Goal: Contribute content: Add original content to the website for others to see

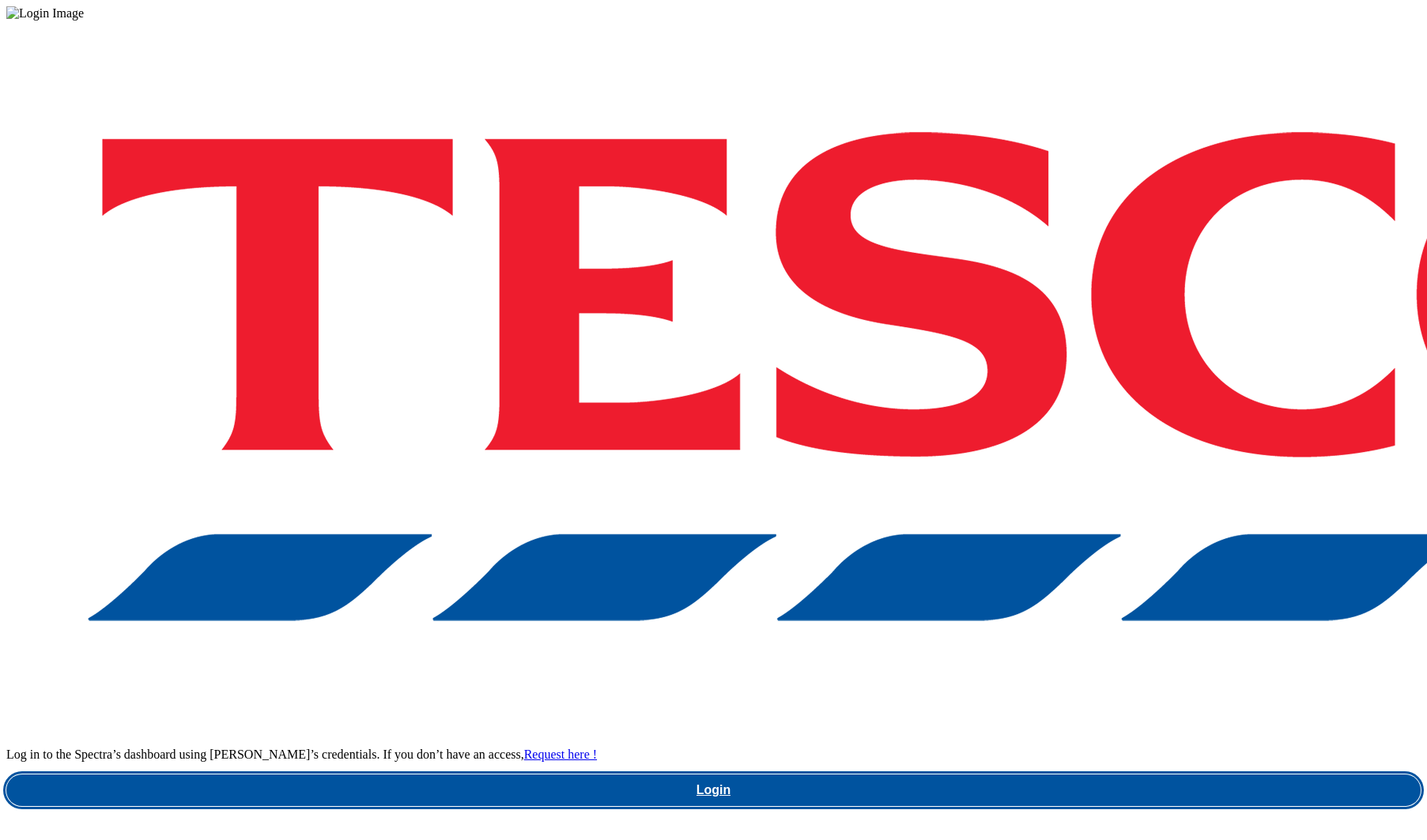
click at [1058, 774] on link "Login" at bounding box center [714, 790] width 1414 height 31
click at [963, 774] on link "Login" at bounding box center [714, 790] width 1414 height 31
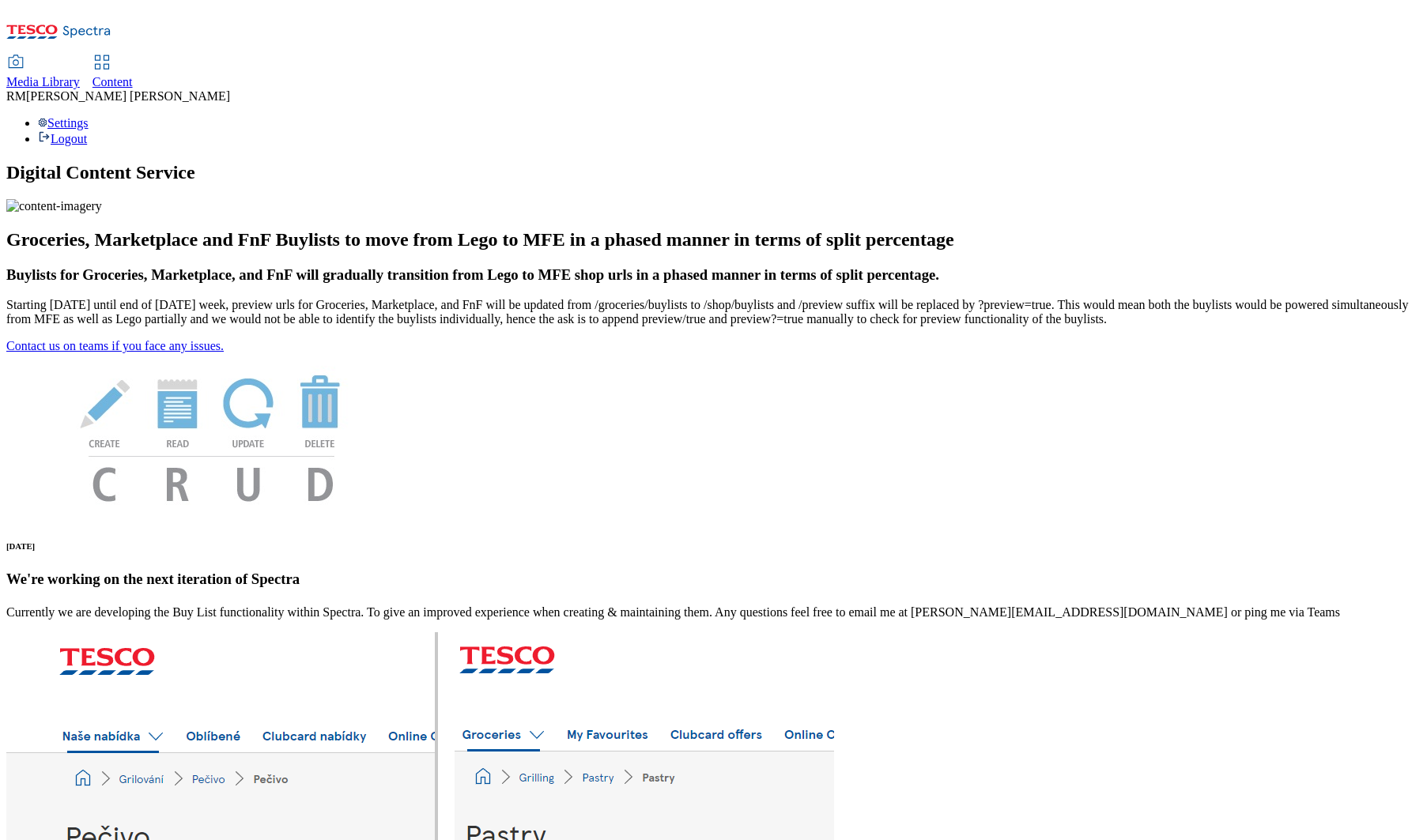
click at [80, 75] on span "Media Library" at bounding box center [43, 81] width 73 height 13
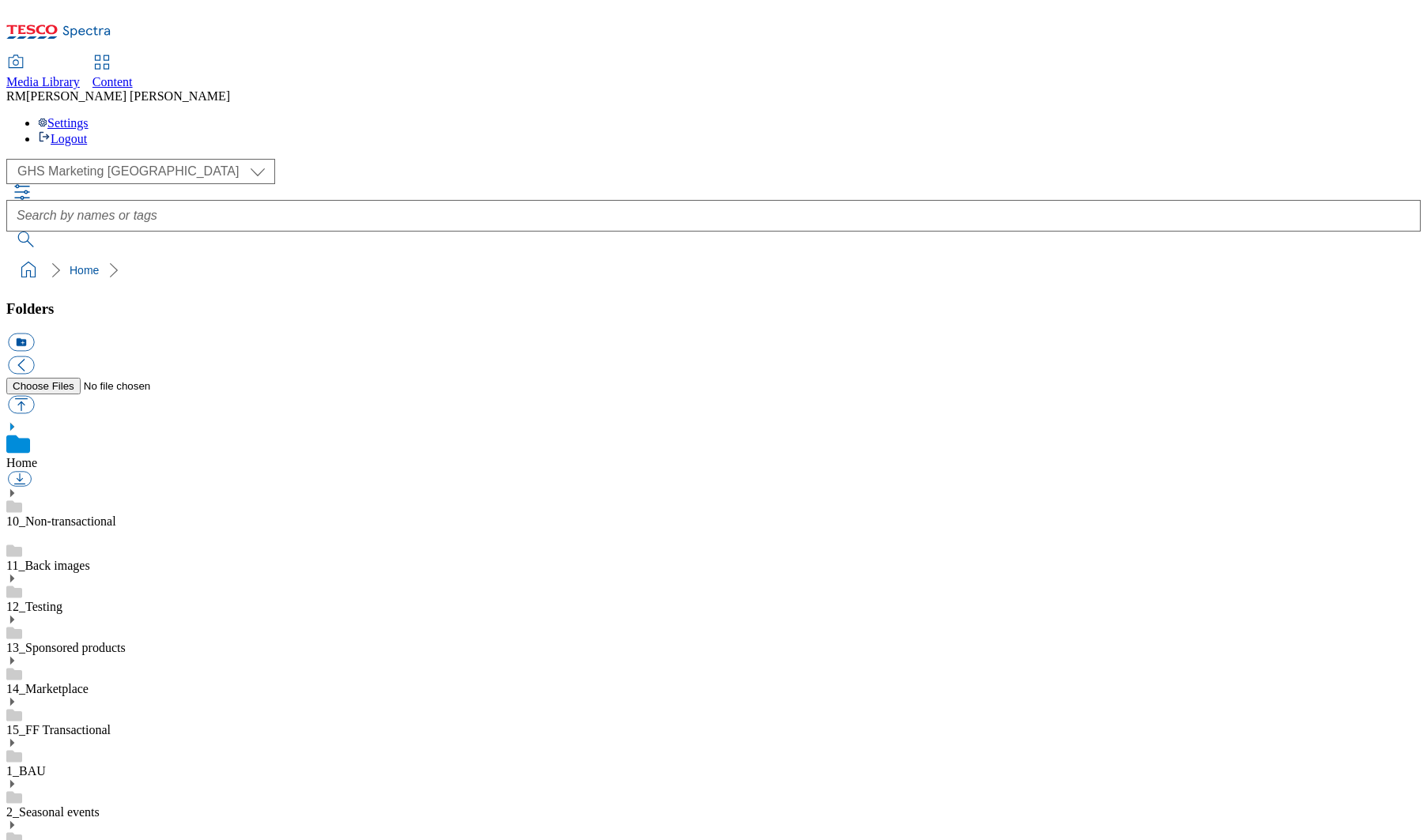
click at [14, 422] on use at bounding box center [12, 427] width 4 height 8
click at [155, 159] on select "GHS Marketing UK iGHS Marketing CE MCA CZ MCA HU MCA SK" at bounding box center [141, 171] width 269 height 25
select select "flare-ighs-ce-mktg"
click at [11, 159] on select "GHS Marketing UK iGHS Marketing CE MCA CZ MCA HU MCA SK" at bounding box center [141, 171] width 269 height 25
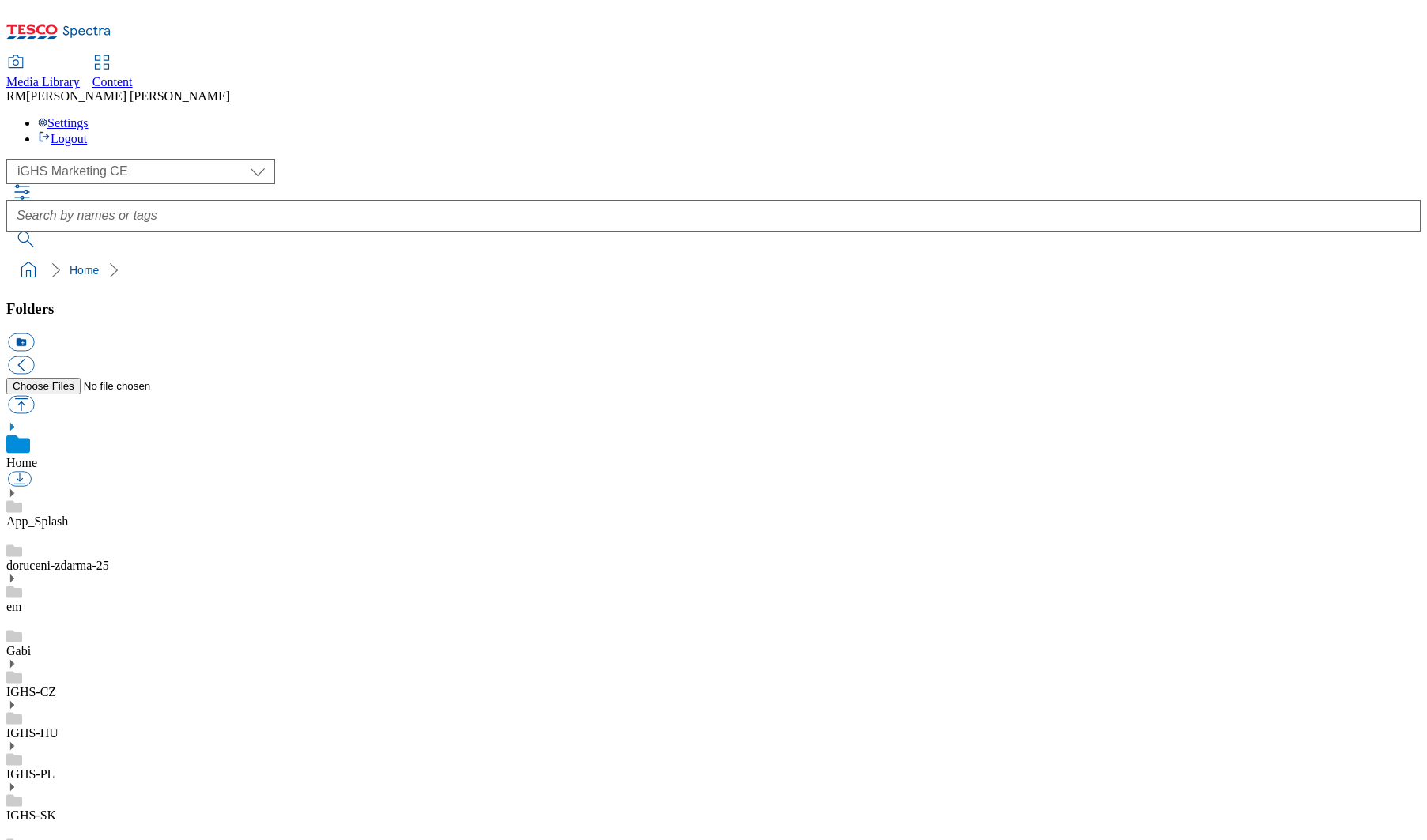
click at [17, 658] on icon at bounding box center [12, 663] width 11 height 11
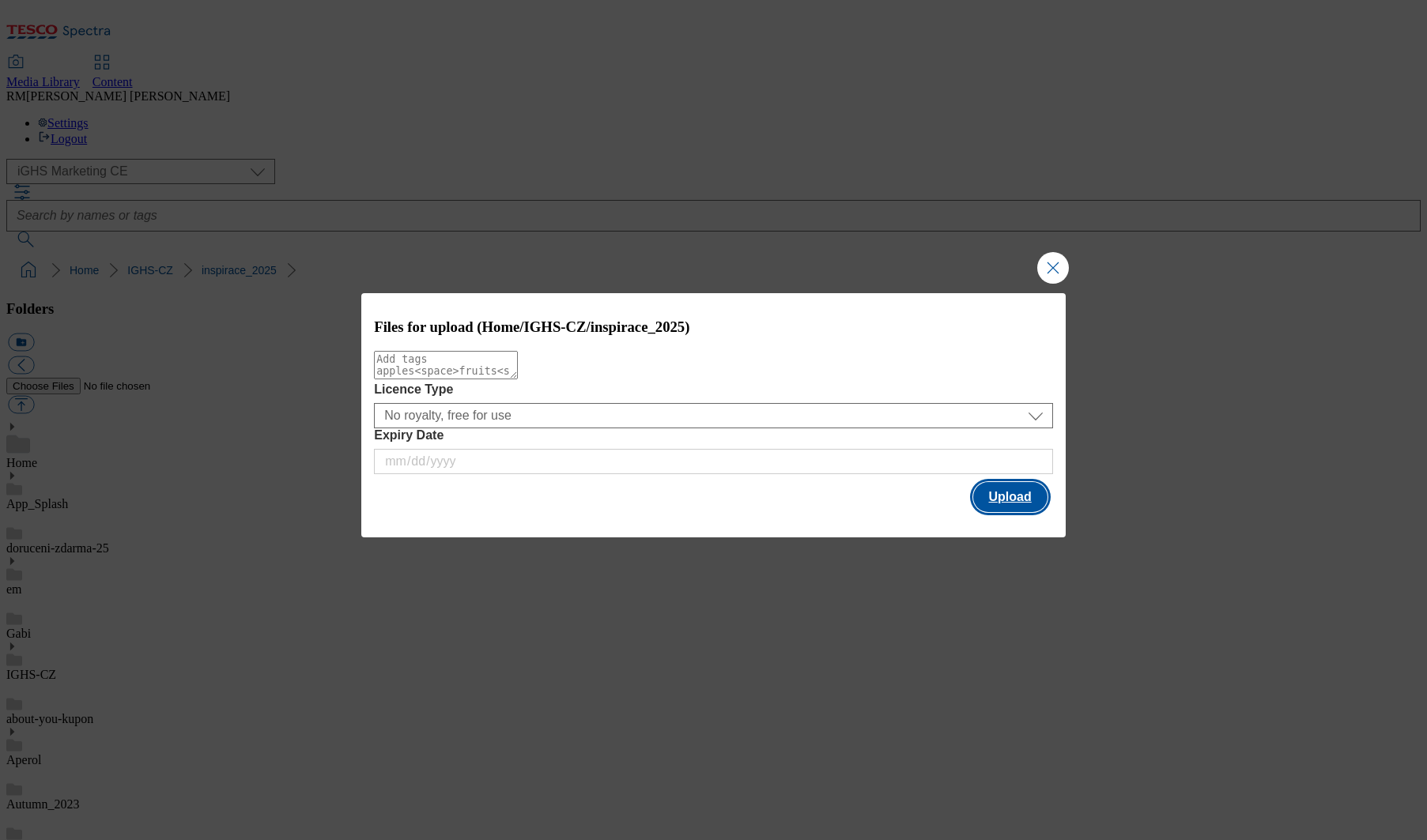
click at [1004, 500] on button "Upload" at bounding box center [1010, 497] width 74 height 30
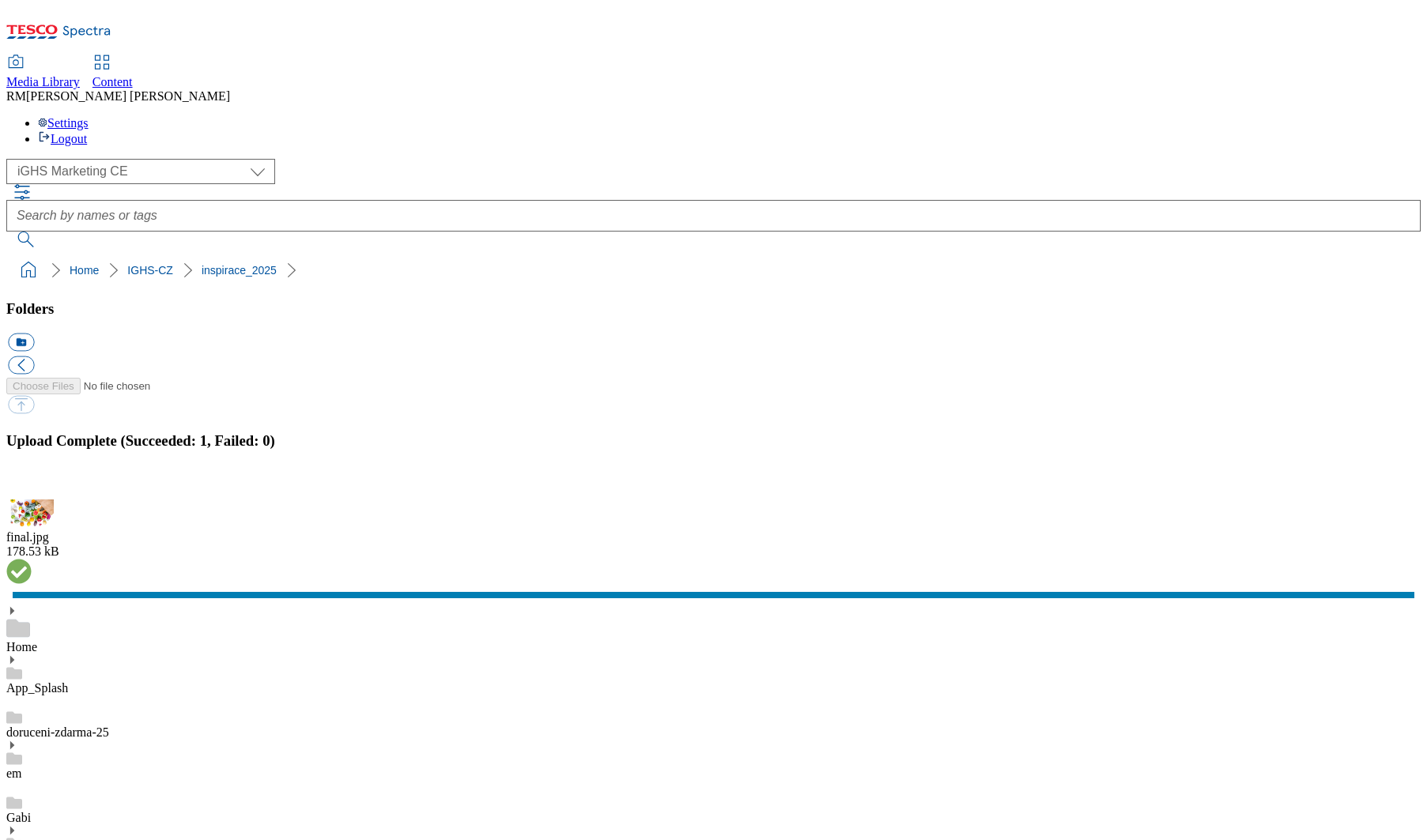
click at [31, 498] on button "button" at bounding box center [20, 491] width 24 height 15
